Goal: Navigation & Orientation: Find specific page/section

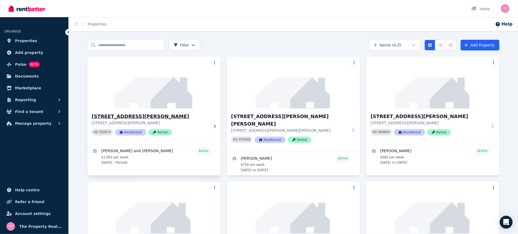
click at [127, 117] on h3 "[STREET_ADDRESS][PERSON_NAME]" at bounding box center [150, 117] width 117 height 8
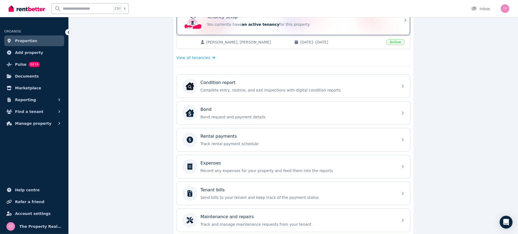
scroll to position [143, 0]
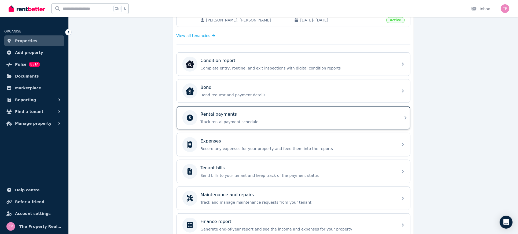
click at [356, 123] on p "Track rental payment schedule" at bounding box center [298, 121] width 194 height 5
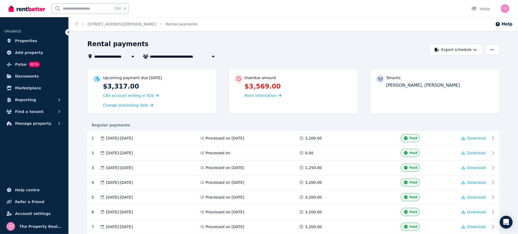
click at [74, 24] on ol "Home [STREET_ADDRESS][PERSON_NAME]" at bounding box center [136, 24] width 135 height 14
click at [78, 24] on icon "Breadcrumb" at bounding box center [76, 24] width 3 height 4
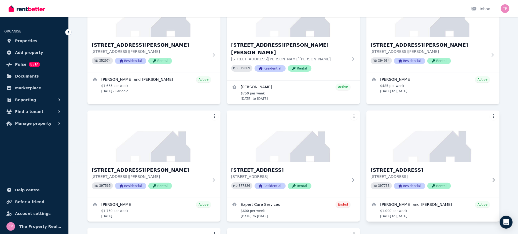
scroll to position [143, 0]
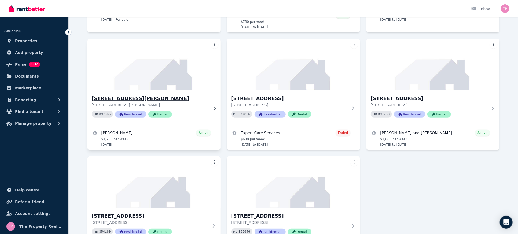
click at [145, 95] on h3 "[STREET_ADDRESS][PERSON_NAME]" at bounding box center [150, 99] width 117 height 8
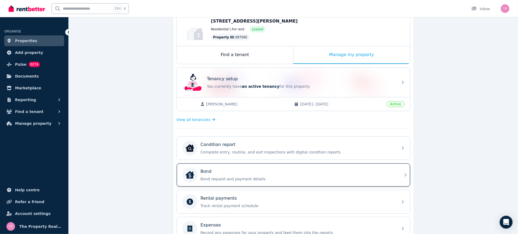
scroll to position [143, 0]
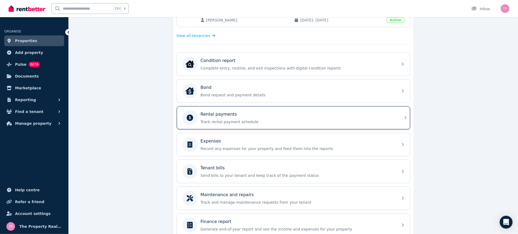
click at [329, 114] on div "Rental payments" at bounding box center [298, 114] width 194 height 6
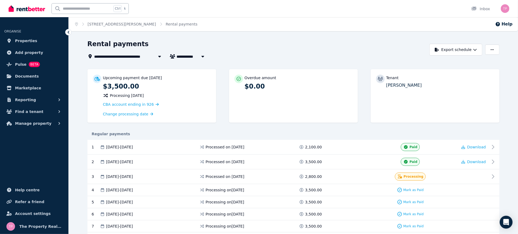
scroll to position [71, 0]
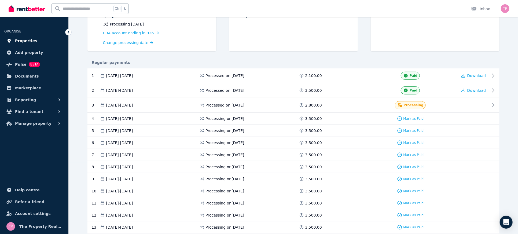
click at [25, 41] on span "Properties" at bounding box center [26, 41] width 22 height 6
